Goal: Navigation & Orientation: Find specific page/section

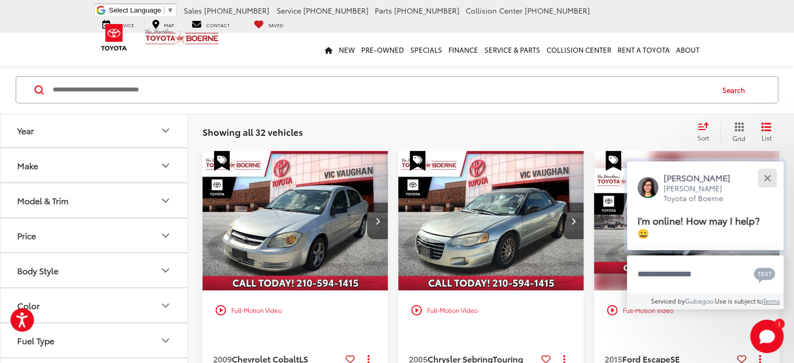
click at [765, 183] on button "Close" at bounding box center [766, 177] width 22 height 22
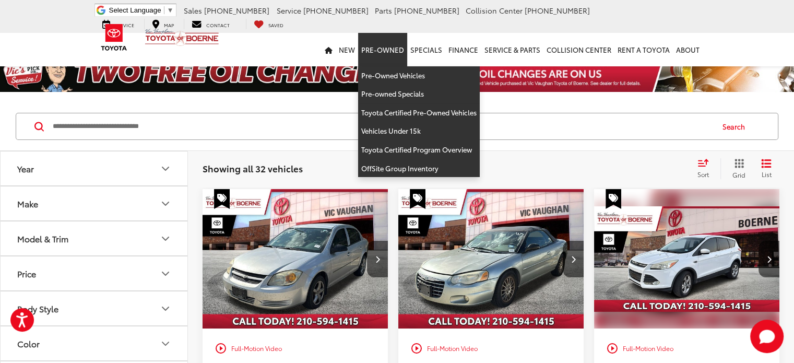
click at [374, 55] on link "Pre-Owned" at bounding box center [382, 49] width 49 height 33
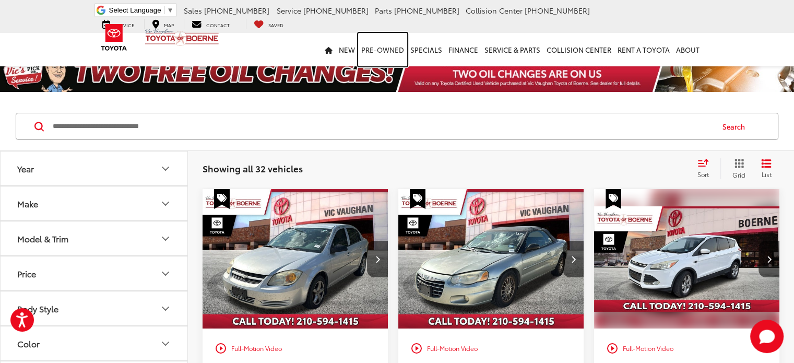
click at [380, 54] on link "Pre-Owned" at bounding box center [382, 49] width 49 height 33
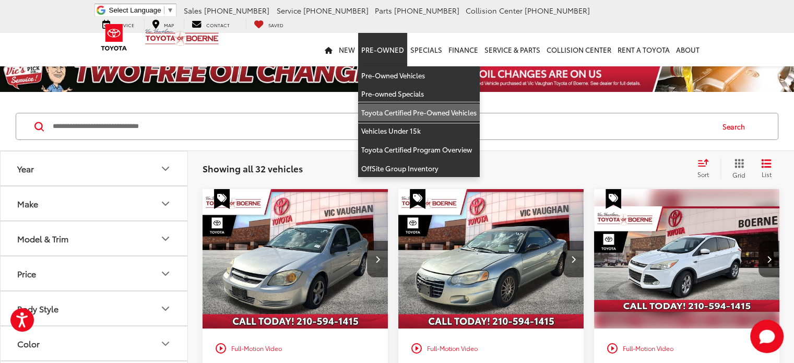
click at [394, 106] on link "Toyota Certified Pre-Owned Vehicles" at bounding box center [419, 112] width 122 height 19
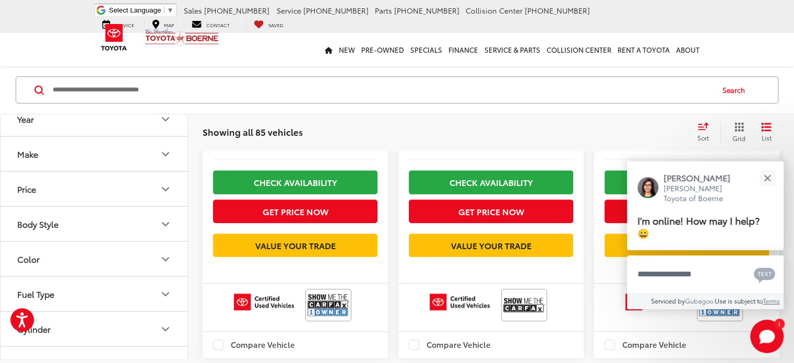
scroll to position [1304, 0]
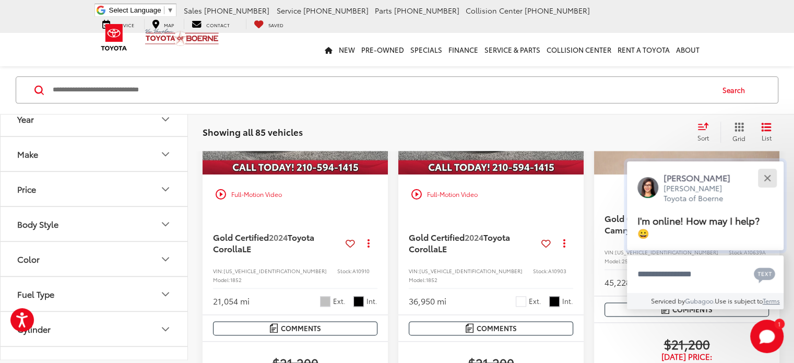
click at [764, 175] on div "Close" at bounding box center [766, 177] width 7 height 7
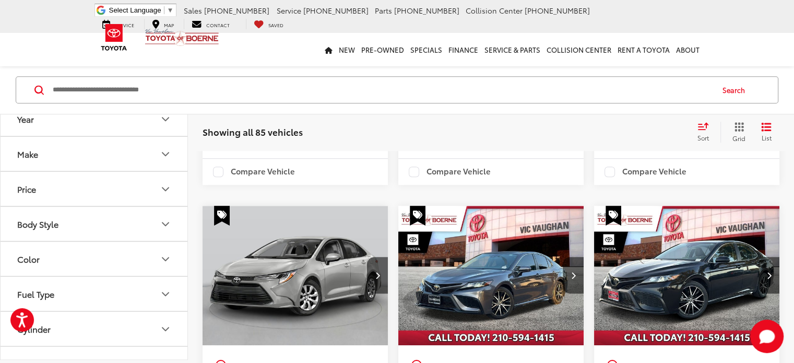
scroll to position [470, 0]
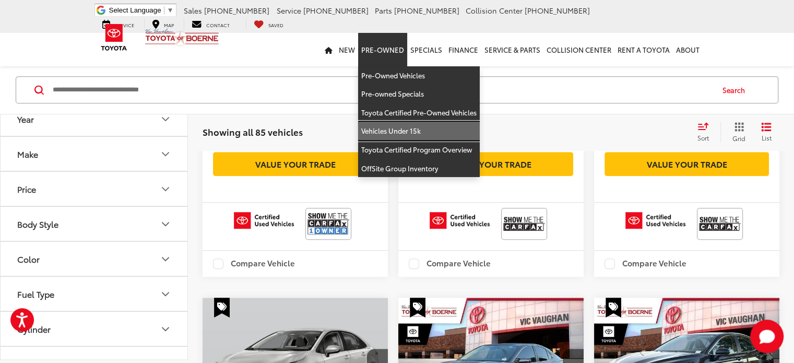
click at [387, 129] on link "Vehicles Under 15k" at bounding box center [419, 131] width 122 height 19
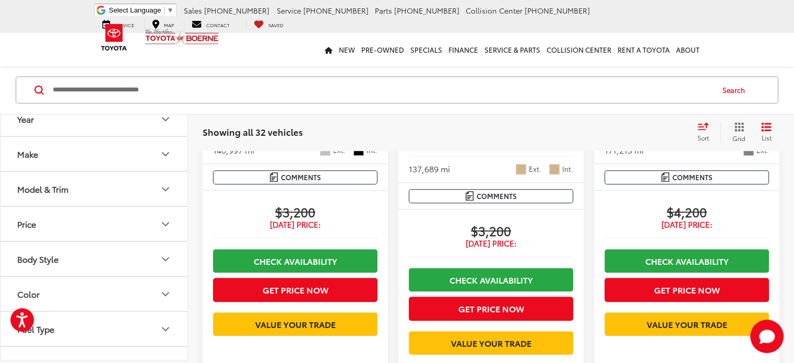
scroll to position [886, 0]
